Goal: Information Seeking & Learning: Learn about a topic

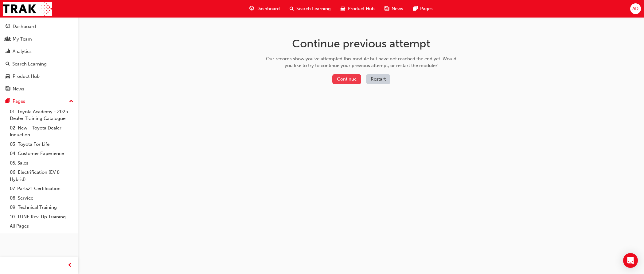
click at [353, 80] on button "Continue" at bounding box center [346, 79] width 29 height 10
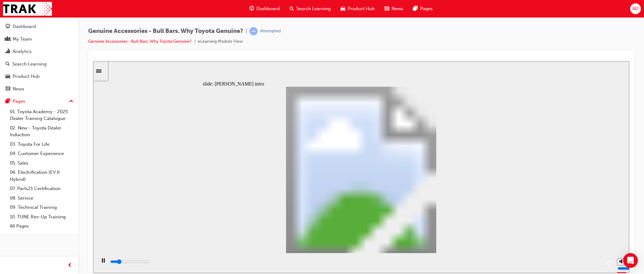
click at [99, 262] on div "play/pause" at bounding box center [103, 263] width 10 height 10
click at [456, 69] on div "slide: [PERSON_NAME] intro * Hot driving has detrimental effect on a vehicle’s …" at bounding box center [361, 167] width 536 height 212
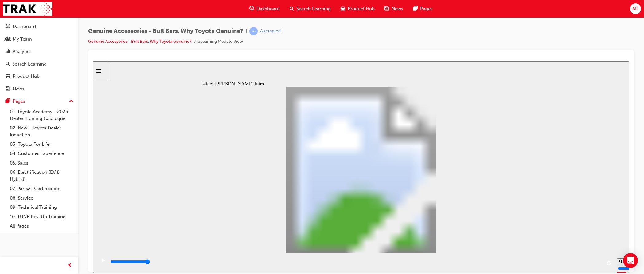
click at [611, 264] on icon "replay" at bounding box center [609, 262] width 5 height 5
type input "5000"
type input "9300"
